Goal: Information Seeking & Learning: Learn about a topic

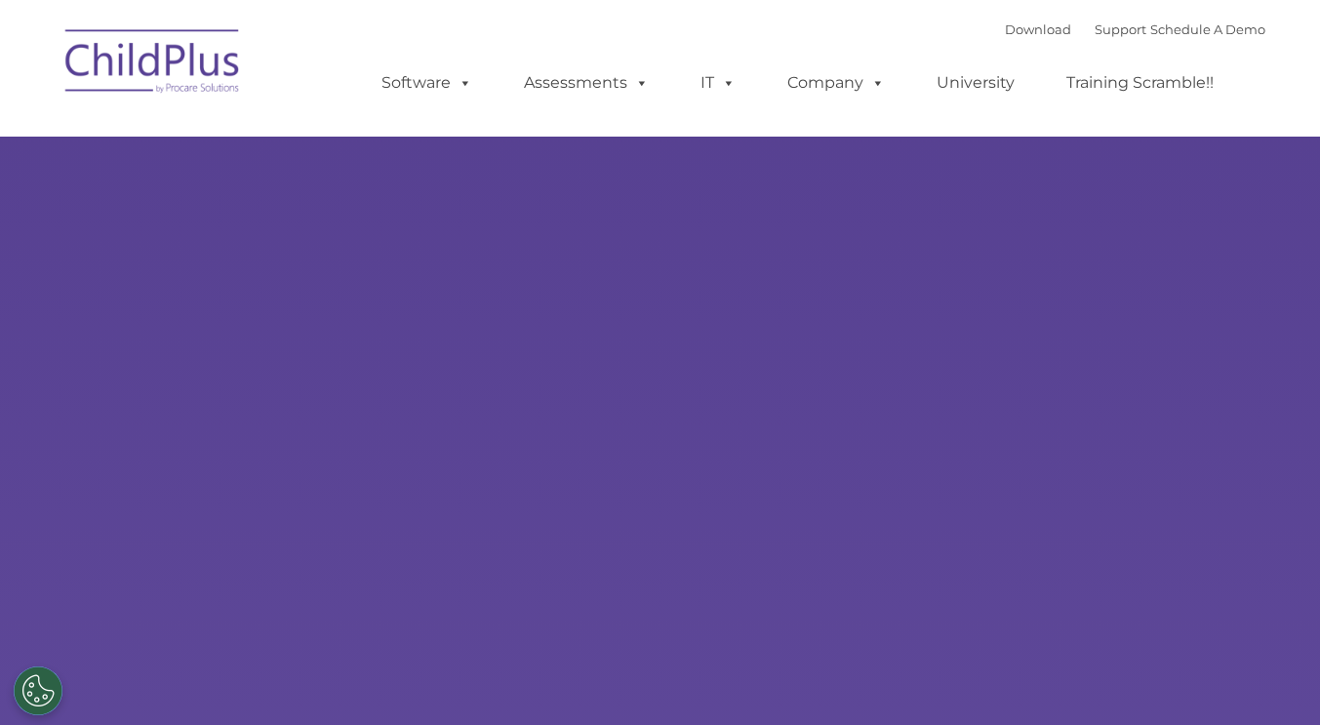
select select "MEDIUM"
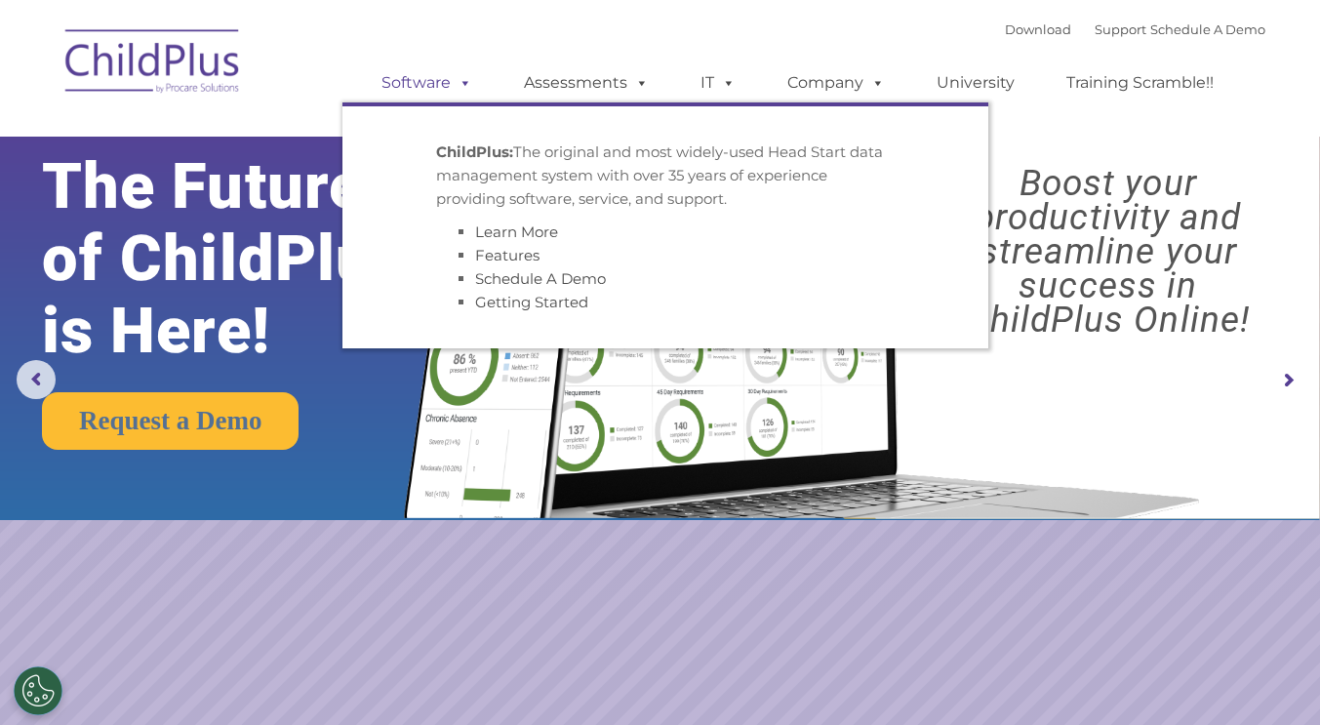
click at [456, 76] on span at bounding box center [461, 82] width 21 height 19
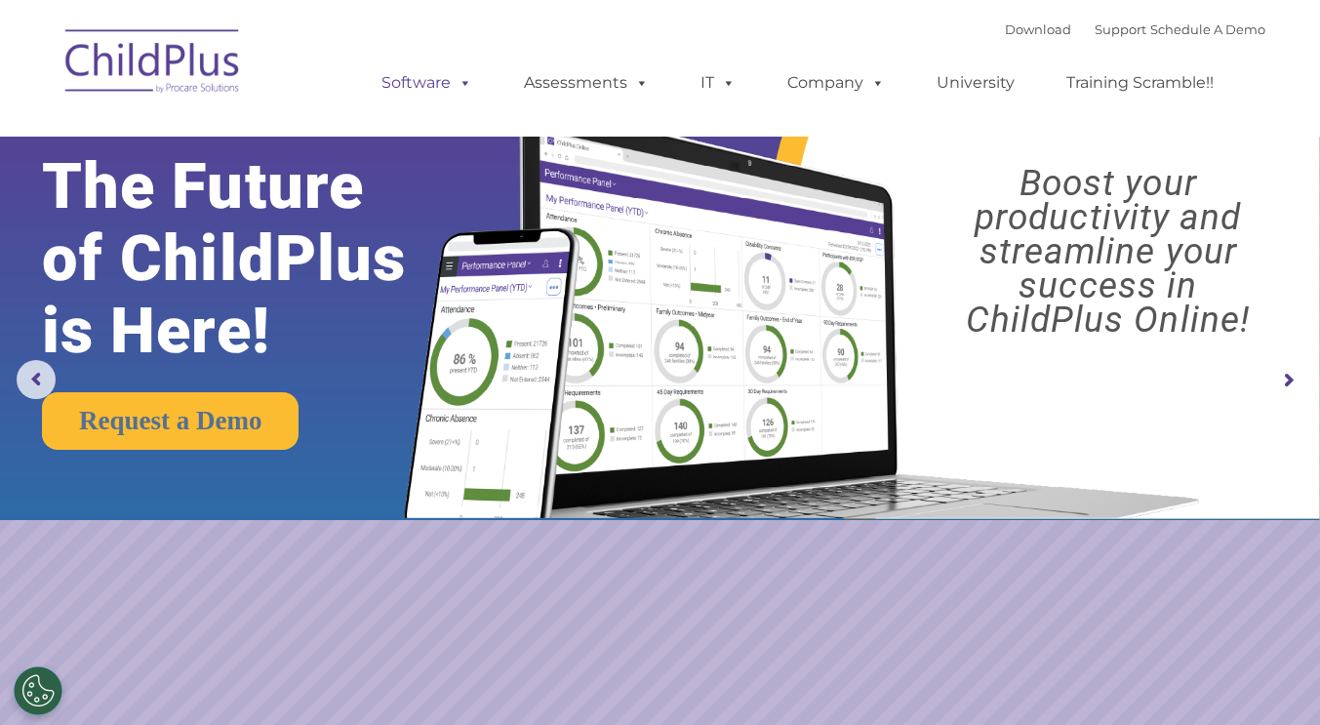
click at [465, 83] on span at bounding box center [461, 82] width 21 height 19
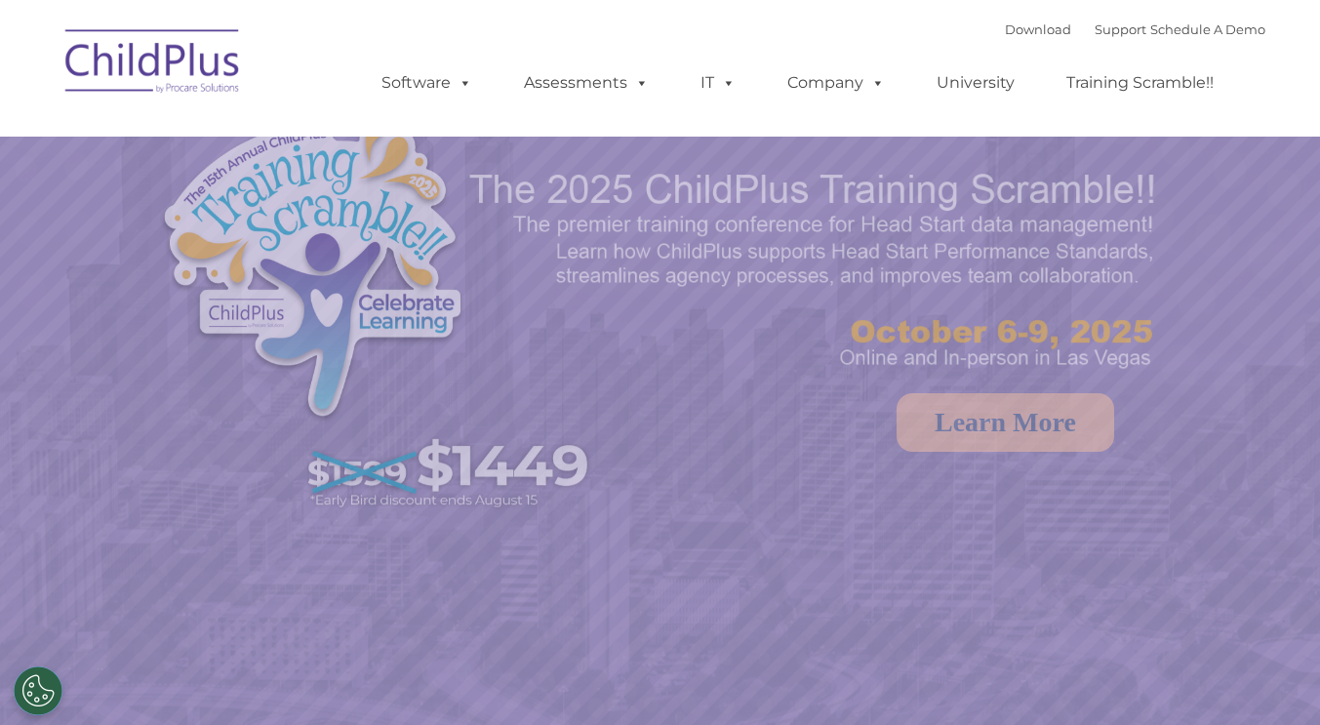
select select "MEDIUM"
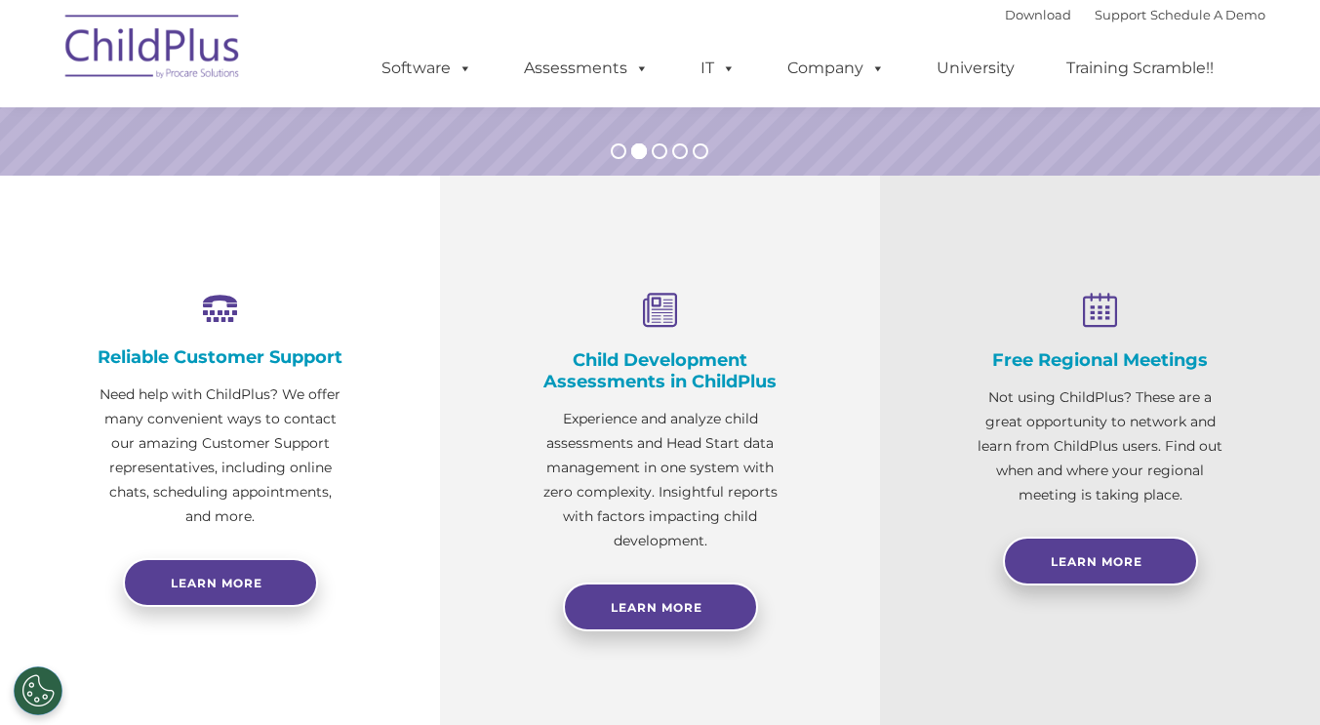
scroll to position [677, 0]
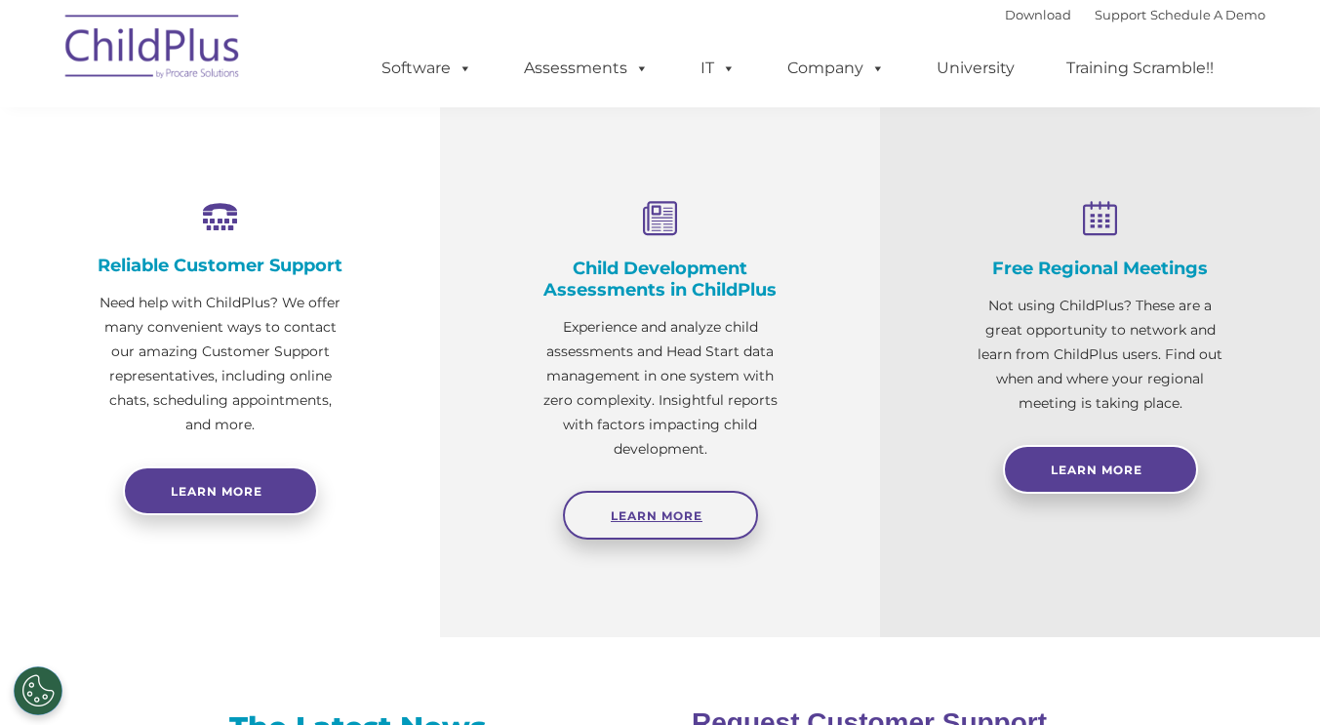
click at [666, 506] on link "Learn More" at bounding box center [660, 515] width 195 height 49
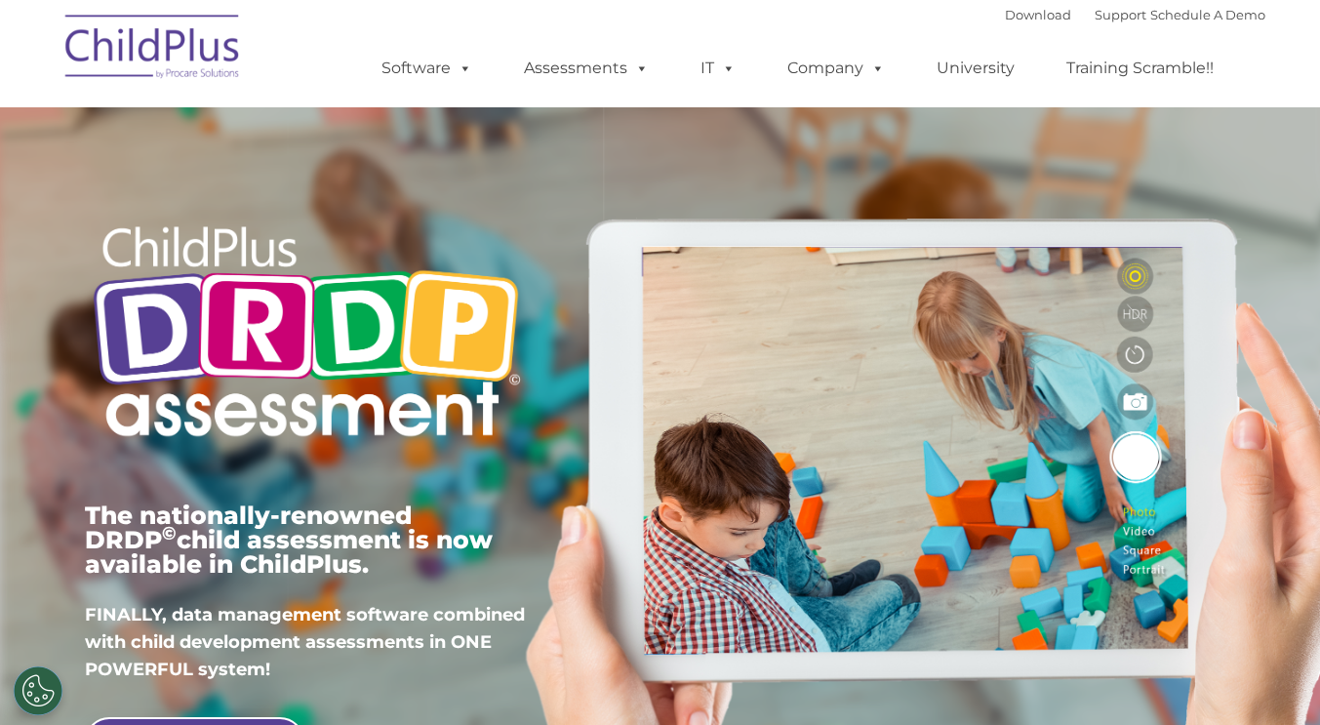
type input ""
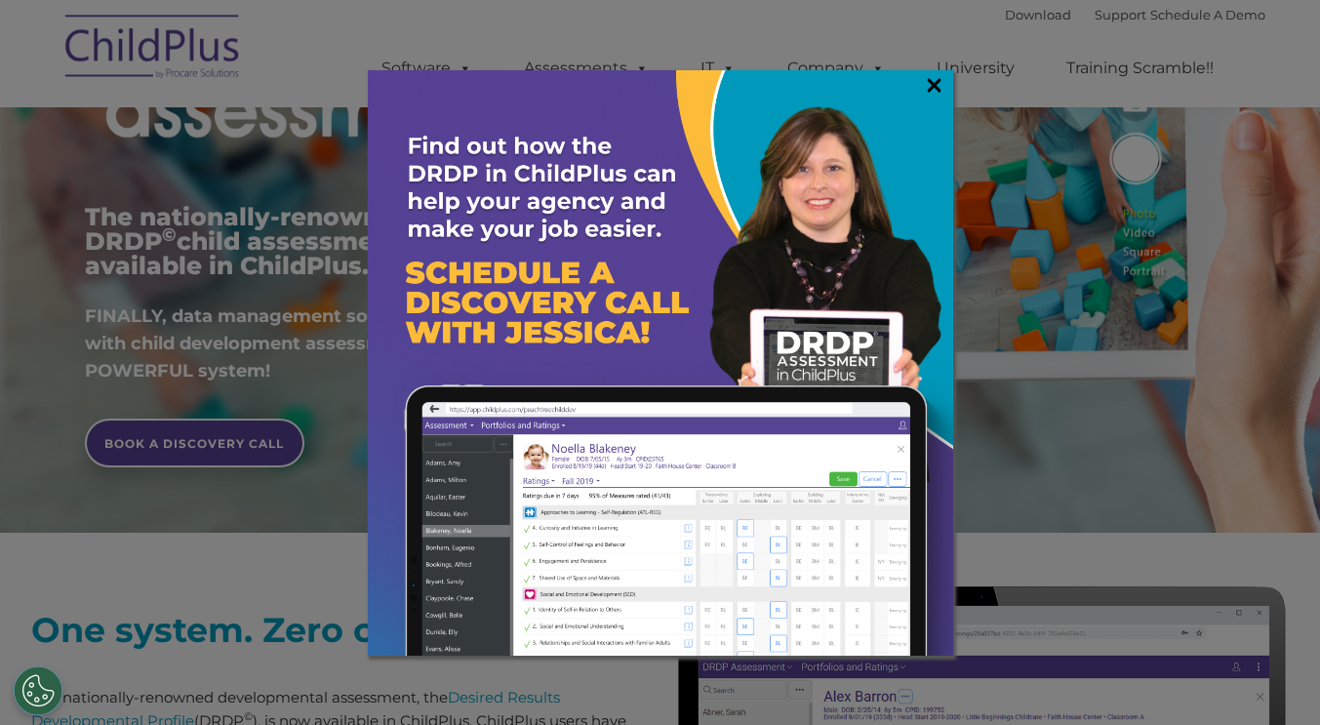
click at [935, 95] on link "×" at bounding box center [934, 85] width 22 height 20
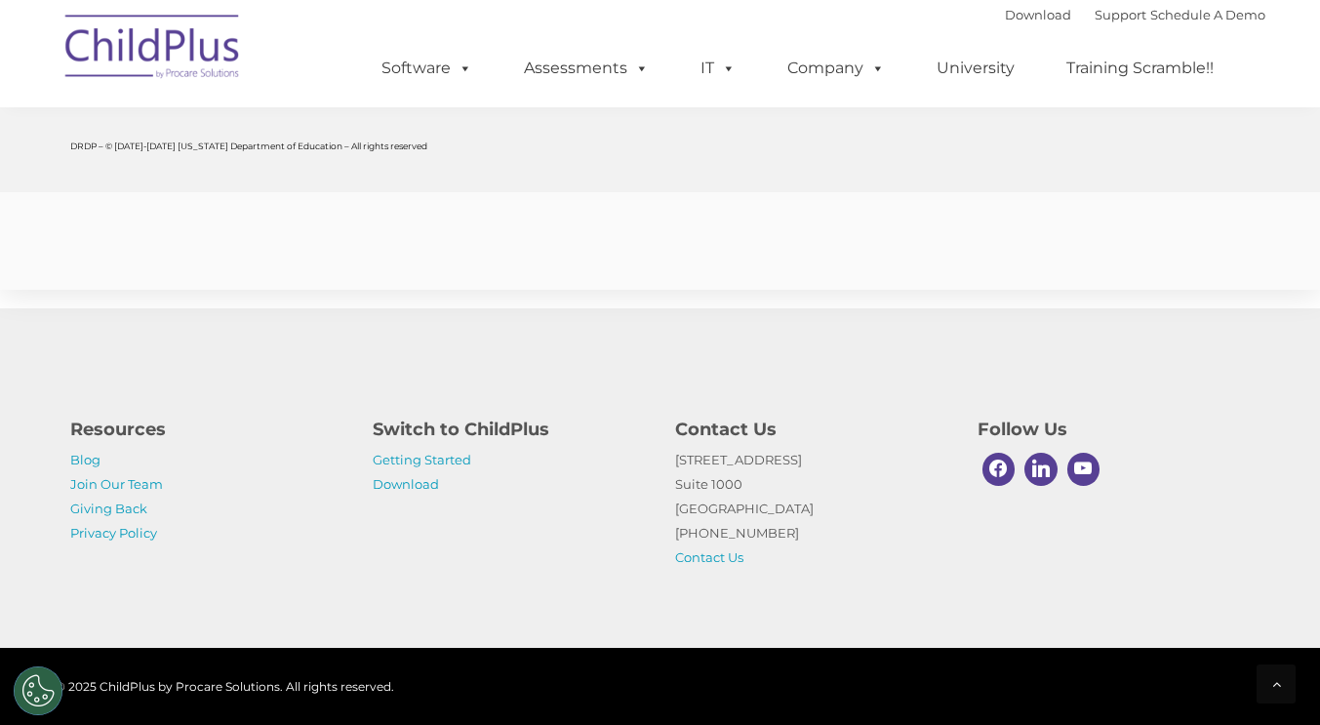
scroll to position [7731, 0]
click at [432, 458] on link "Getting Started" at bounding box center [422, 460] width 99 height 16
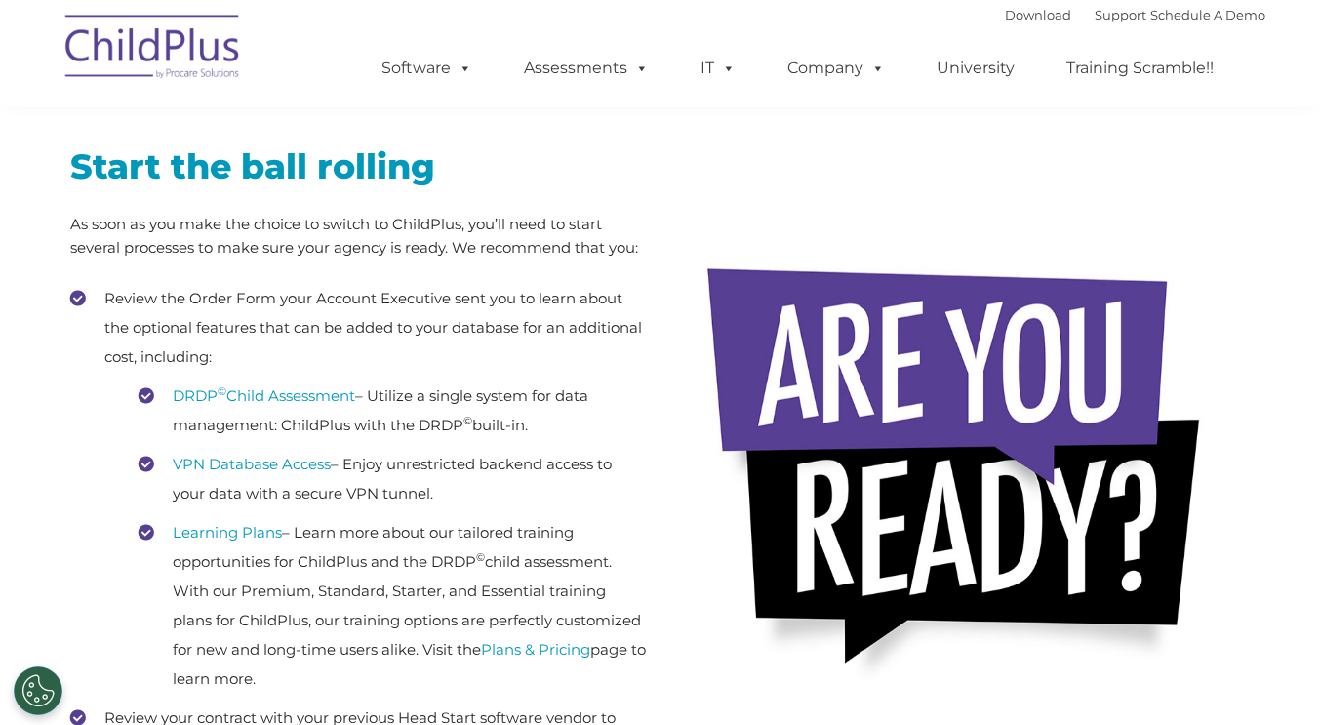
scroll to position [417, 0]
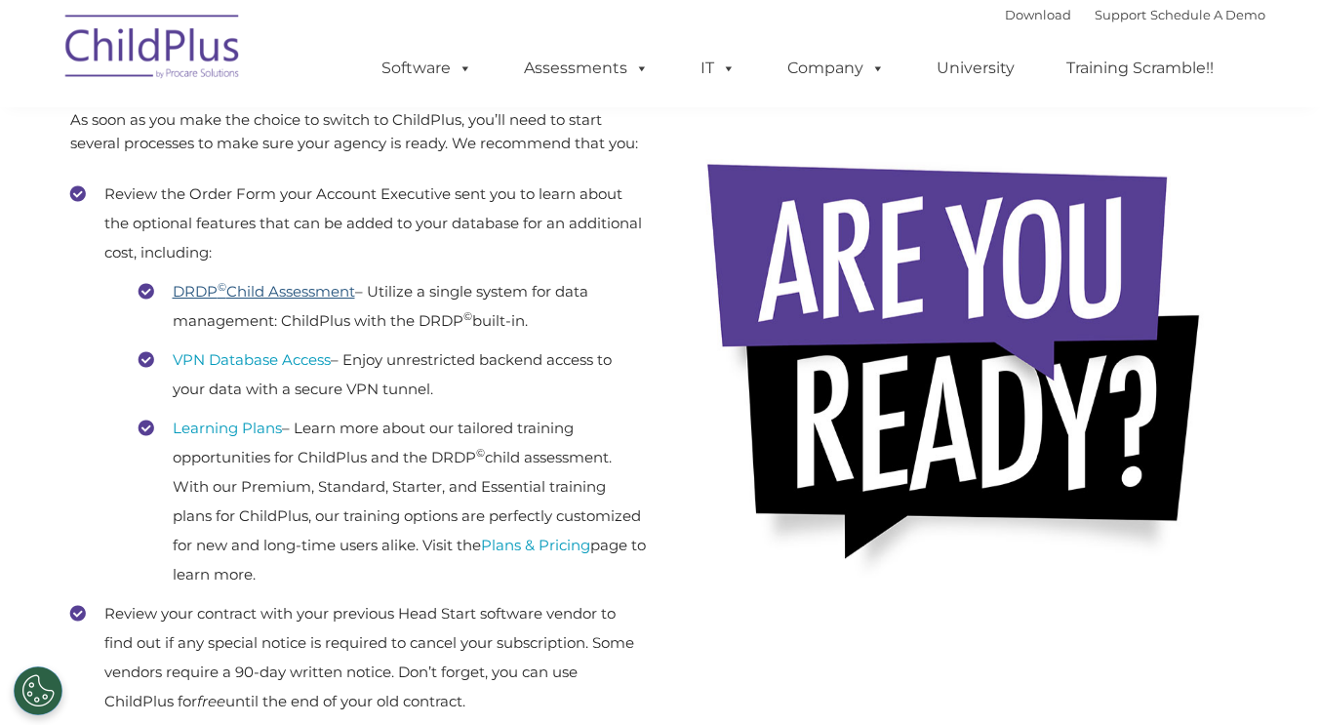
click at [251, 292] on link "DRDP © Child Assessment" at bounding box center [264, 291] width 182 height 19
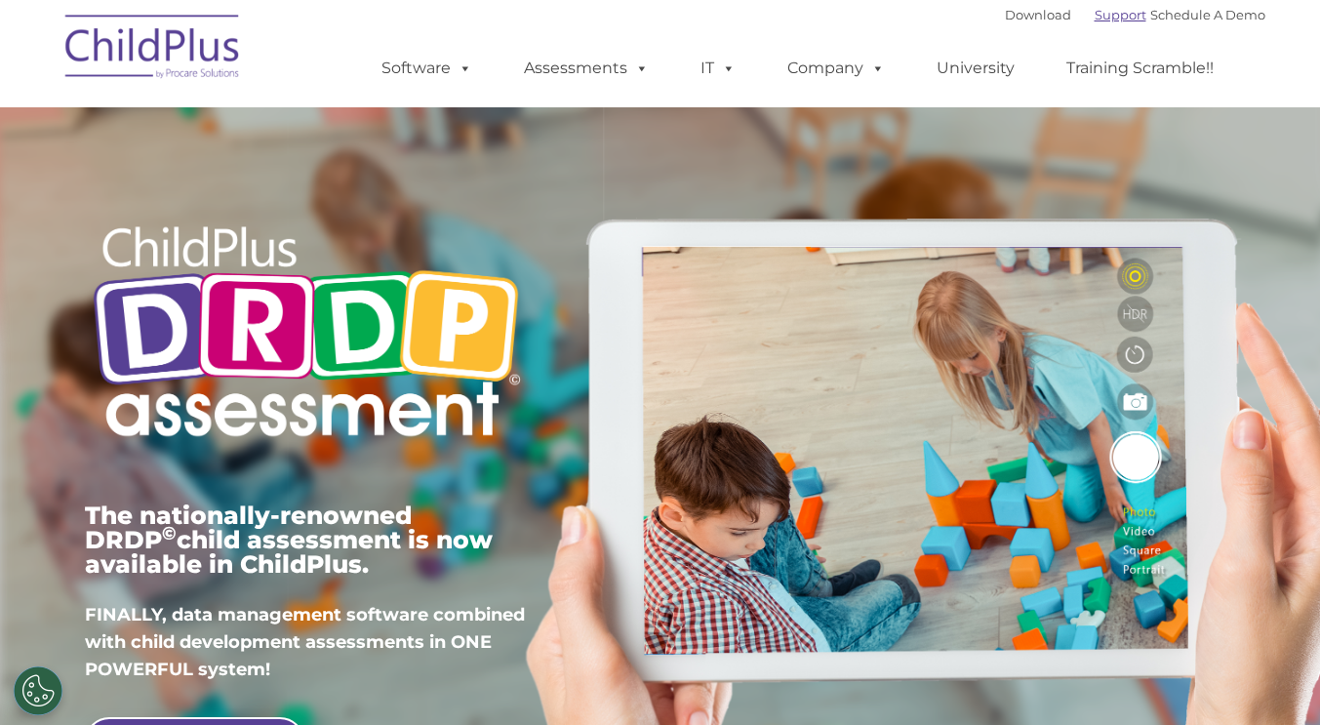
click at [1095, 13] on link "Support" at bounding box center [1121, 15] width 52 height 16
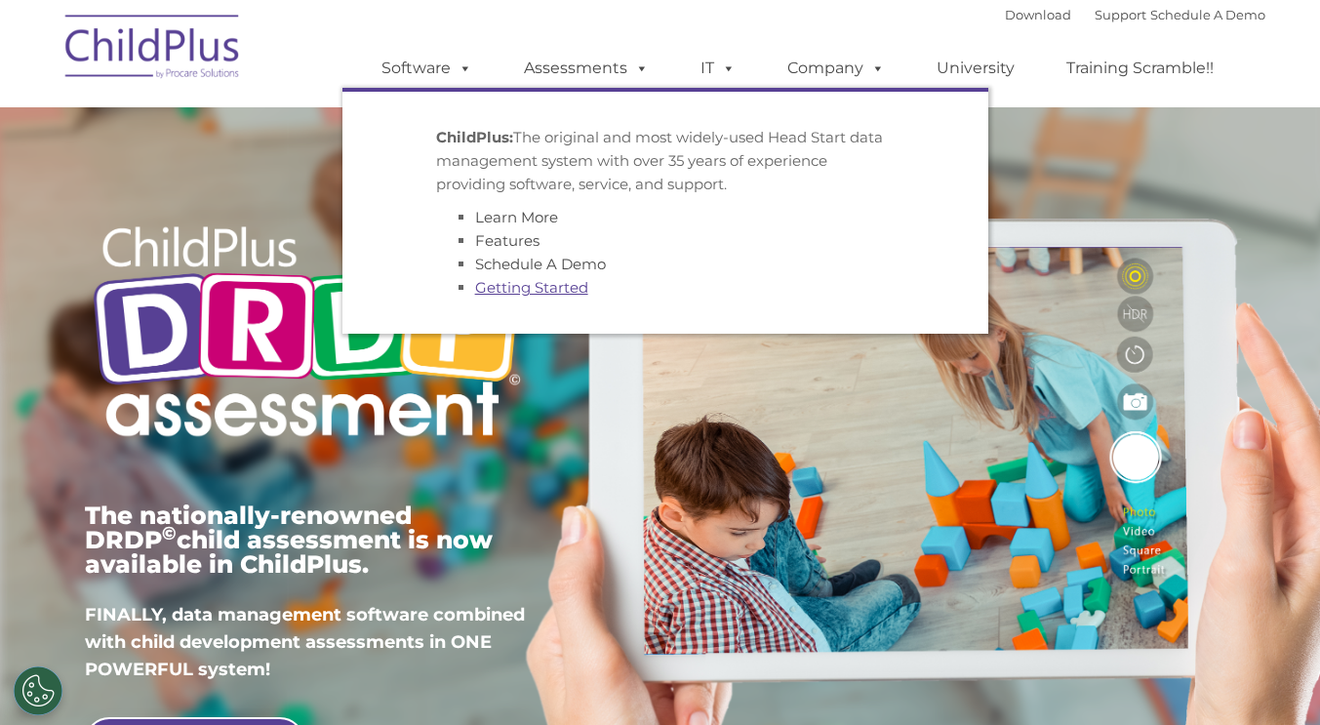
click at [533, 284] on link "Getting Started" at bounding box center [531, 287] width 113 height 19
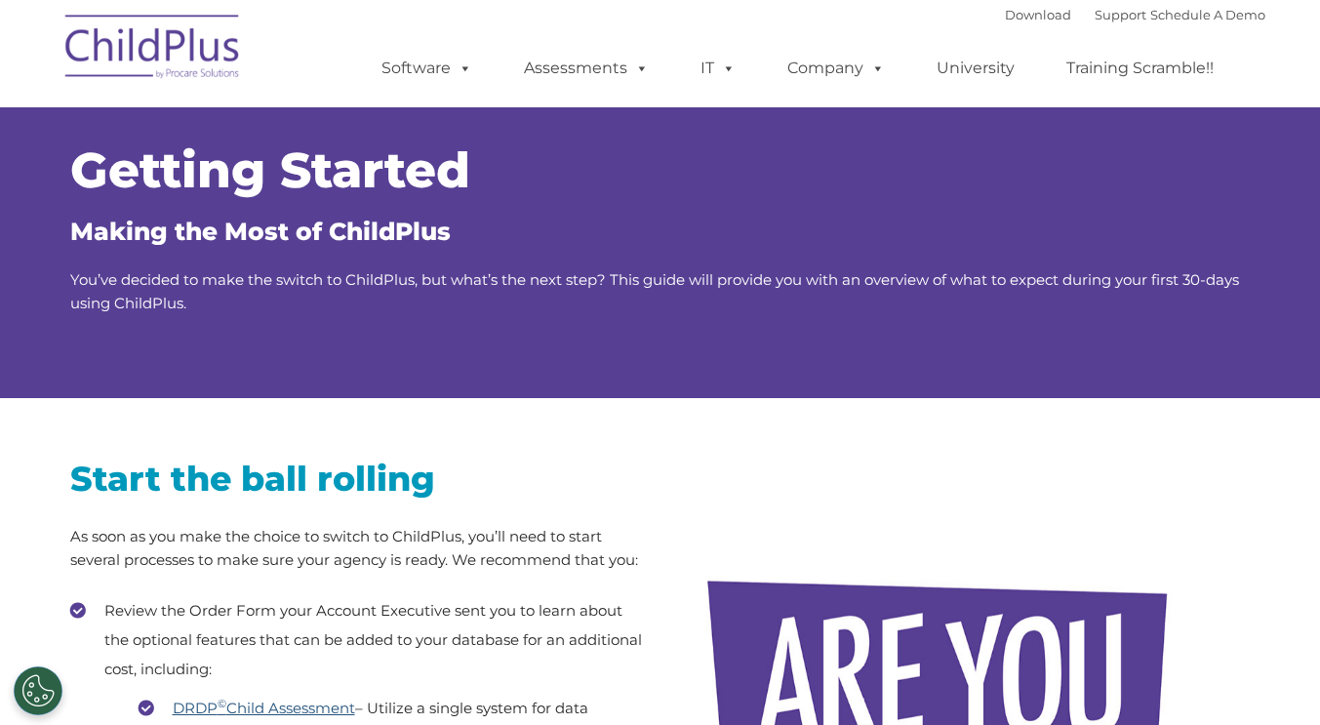
click at [286, 708] on link "DRDP © Child Assessment" at bounding box center [264, 708] width 182 height 19
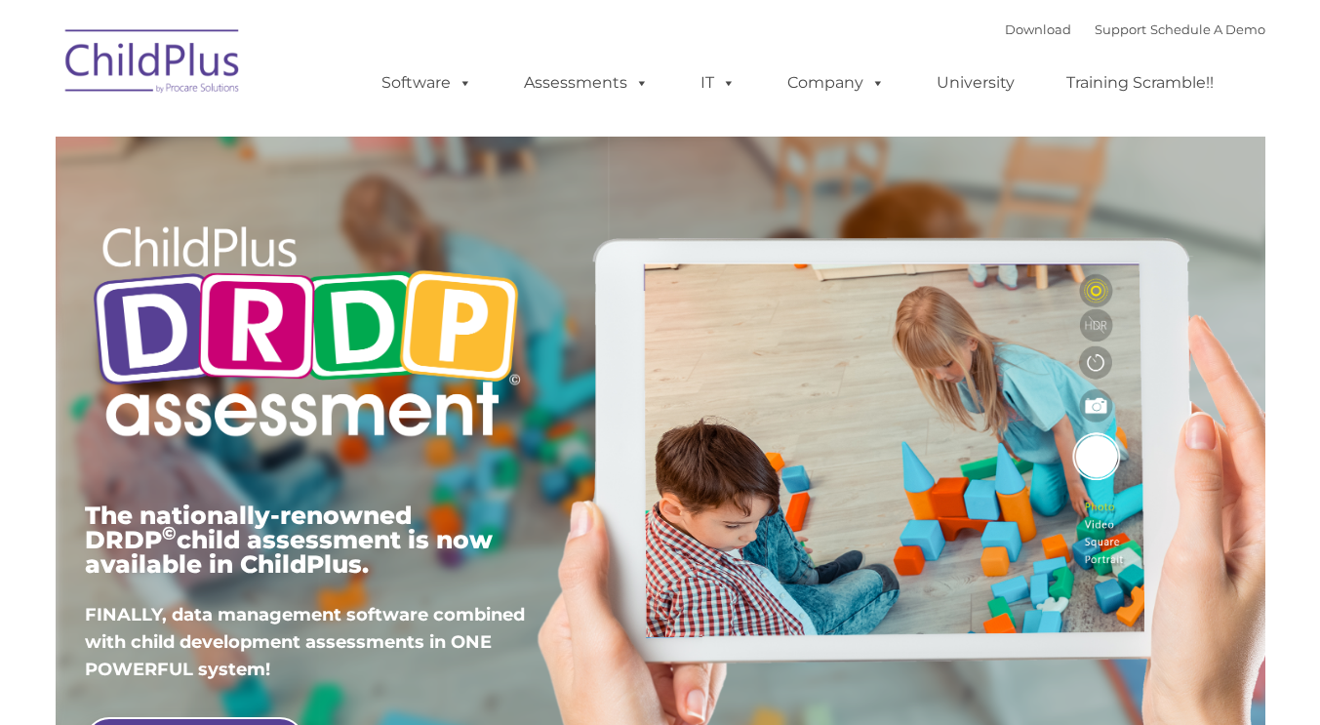
type input ""
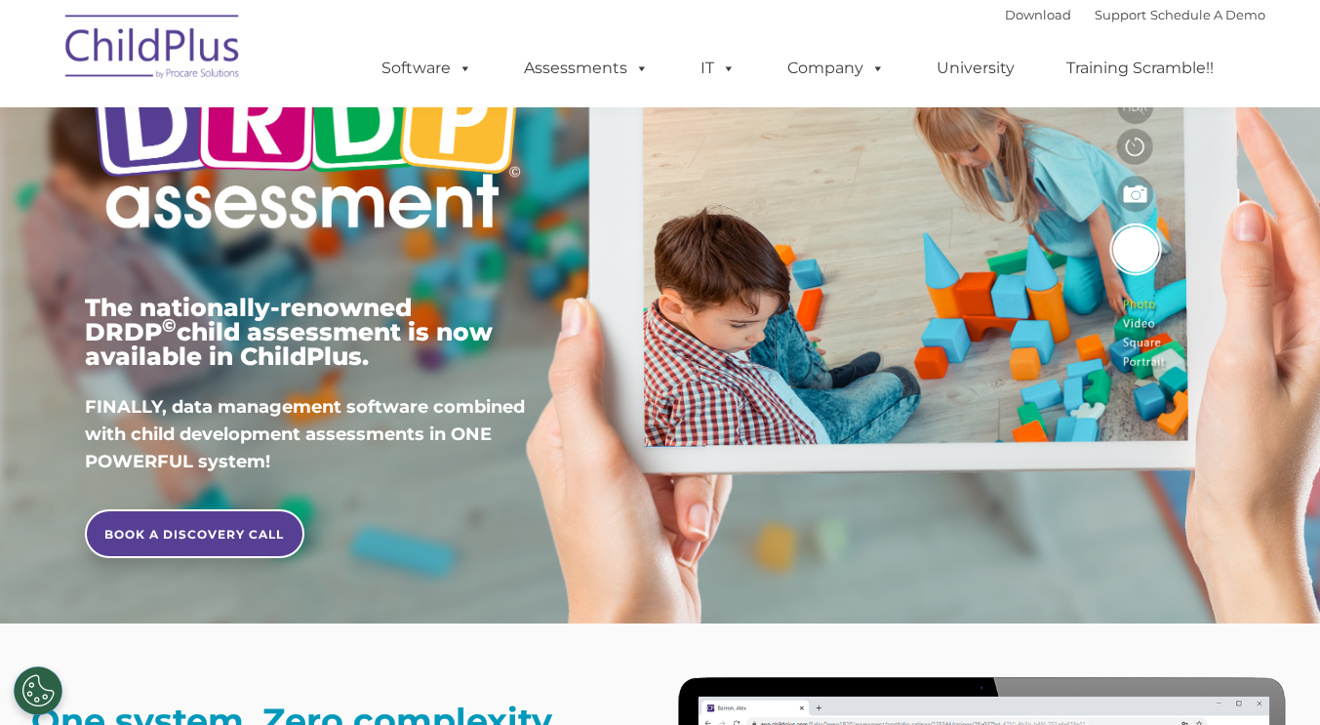
scroll to position [261, 0]
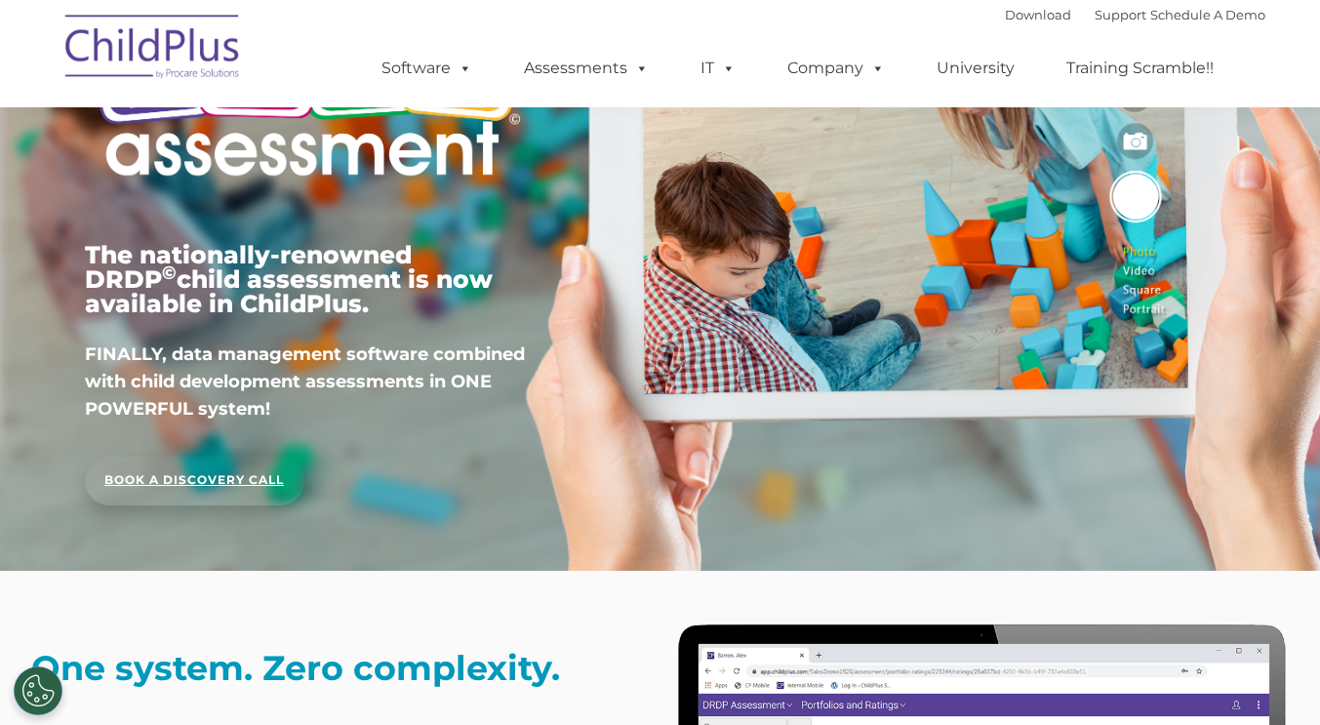
click at [194, 477] on link "BOOK A DISCOVERY CALL" at bounding box center [195, 481] width 220 height 49
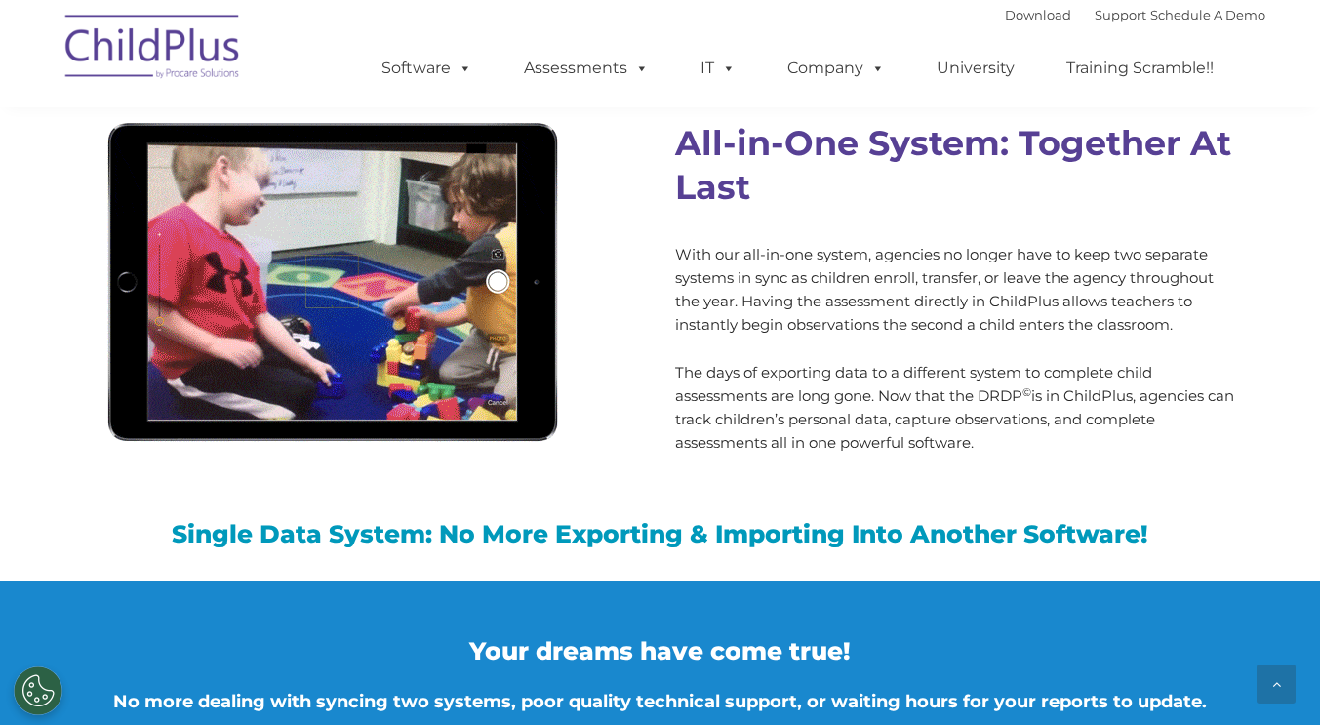
scroll to position [1719, 0]
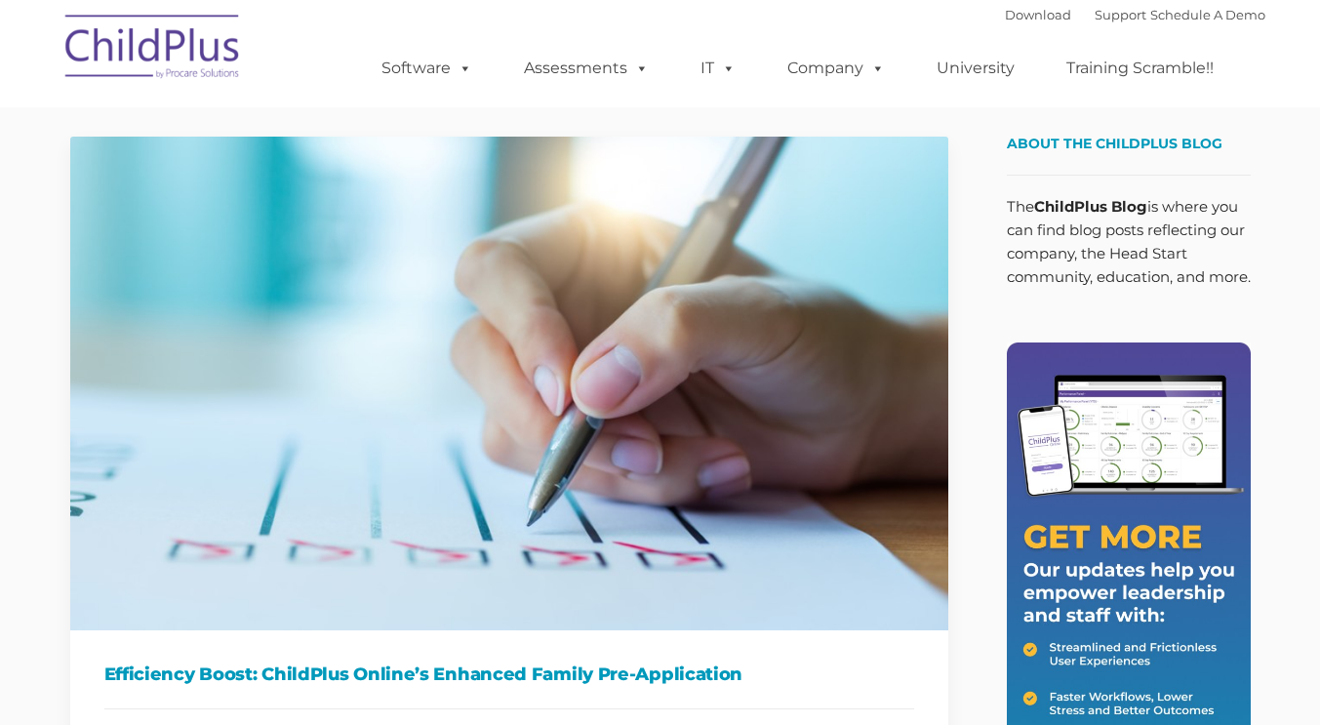
type input ""
